Goal: Navigation & Orientation: Find specific page/section

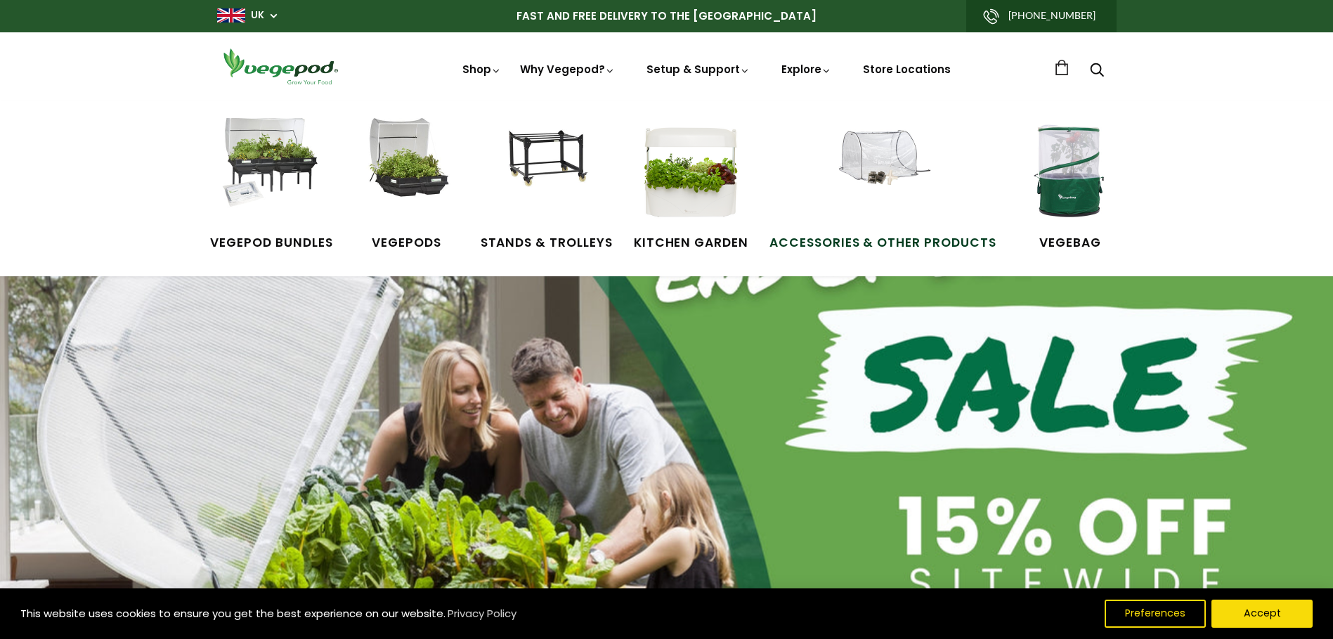
scroll to position [0, 1287]
click at [892, 151] on img at bounding box center [882, 170] width 105 height 105
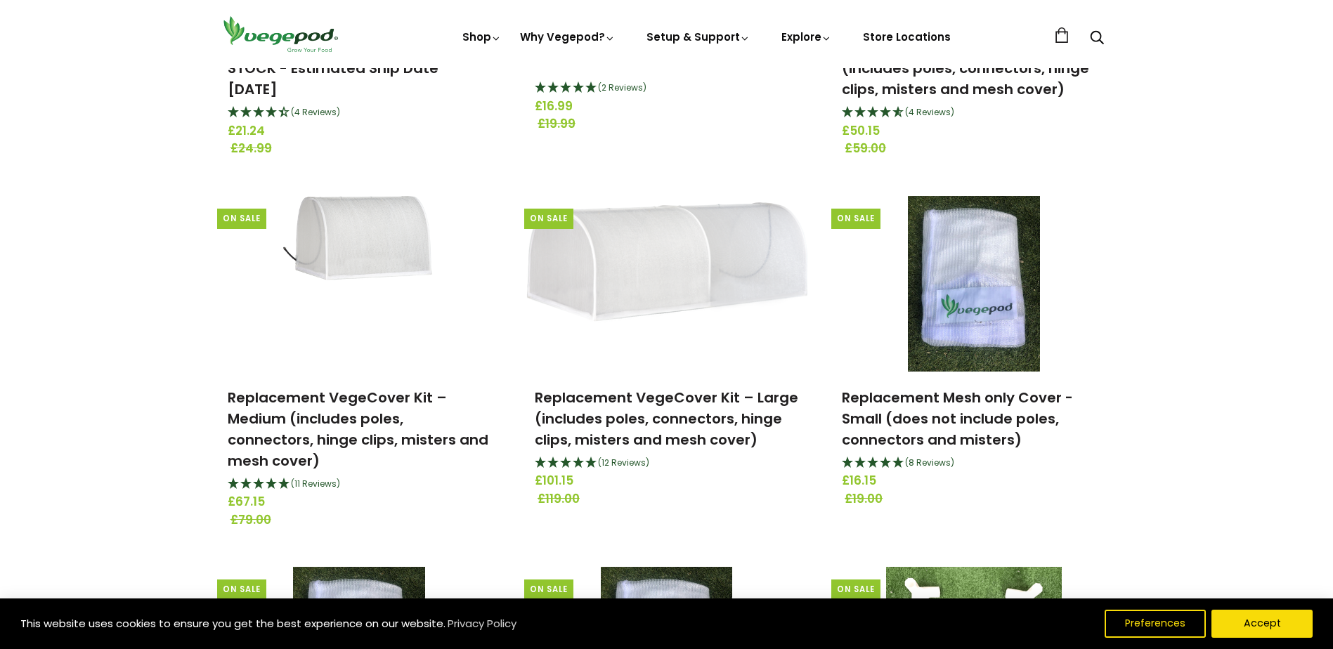
scroll to position [772, 0]
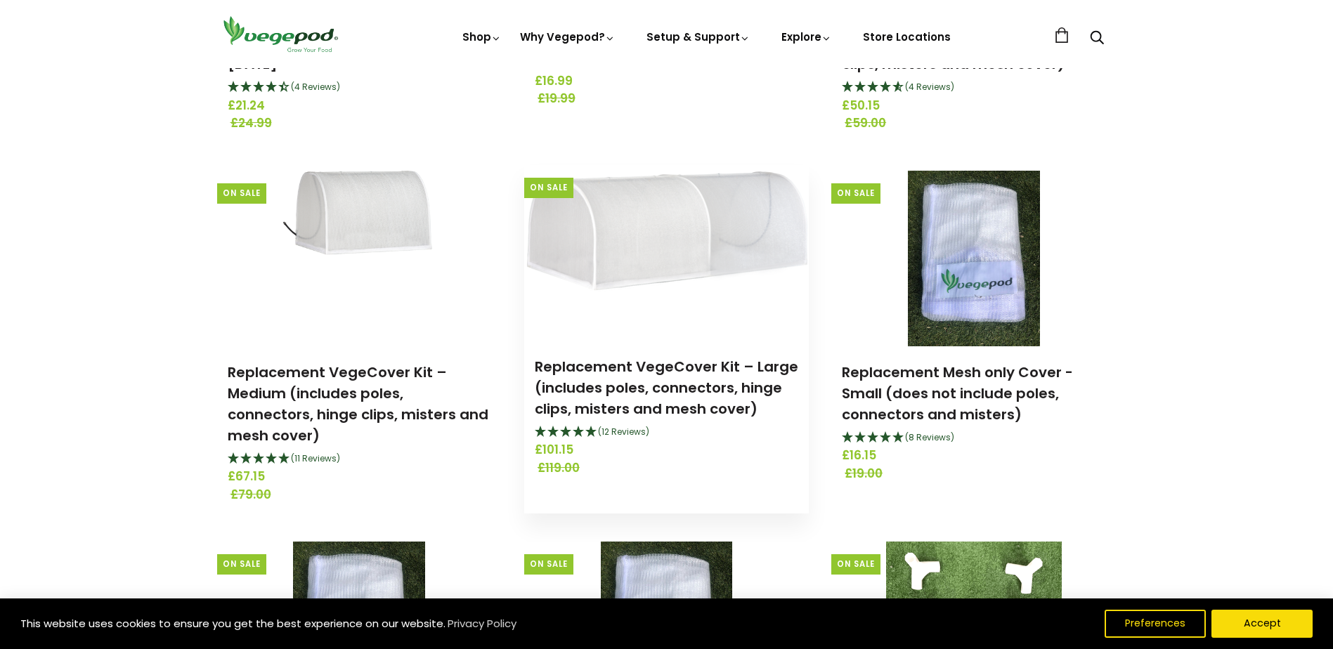
click at [683, 248] on img at bounding box center [666, 252] width 285 height 163
